Goal: Information Seeking & Learning: Find specific page/section

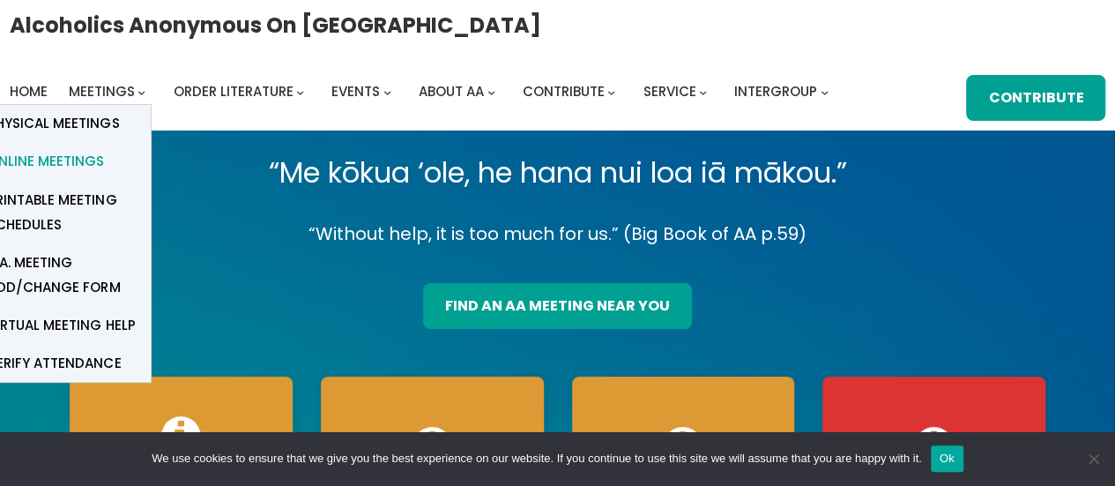
click at [45, 163] on span "Online Meetings" at bounding box center [46, 161] width 116 height 25
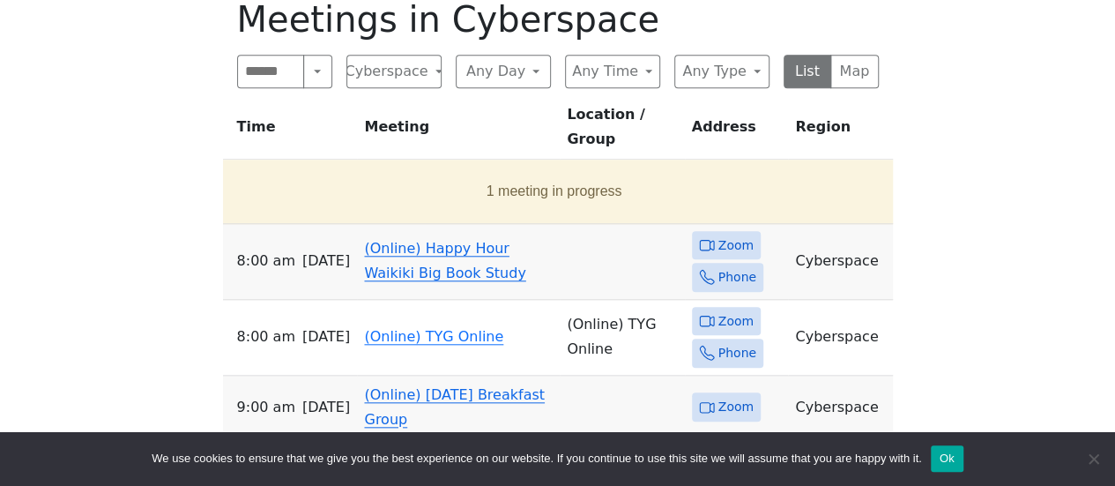
scroll to position [734, 0]
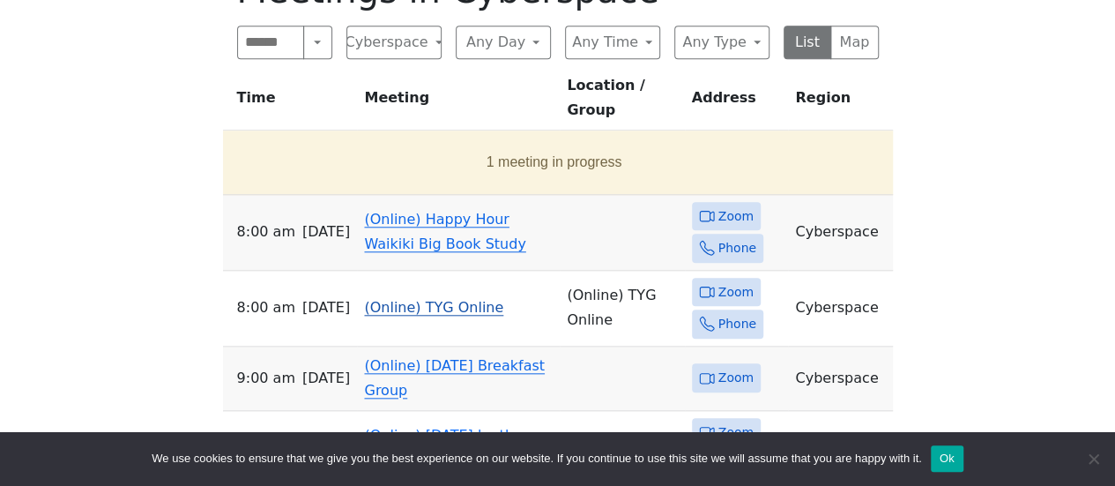
click at [738, 281] on span "Zoom" at bounding box center [735, 292] width 35 height 22
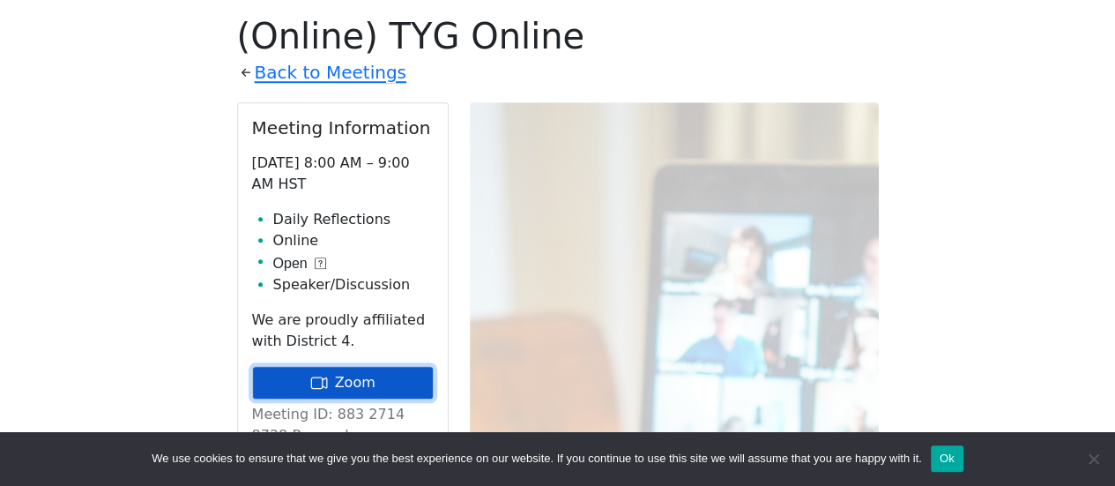
click at [348, 383] on link "Zoom" at bounding box center [343, 382] width 182 height 33
